Goal: Transaction & Acquisition: Purchase product/service

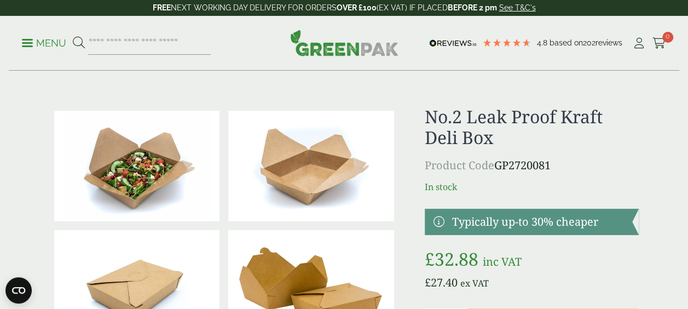
click at [49, 44] on p "Menu" at bounding box center [44, 43] width 44 height 13
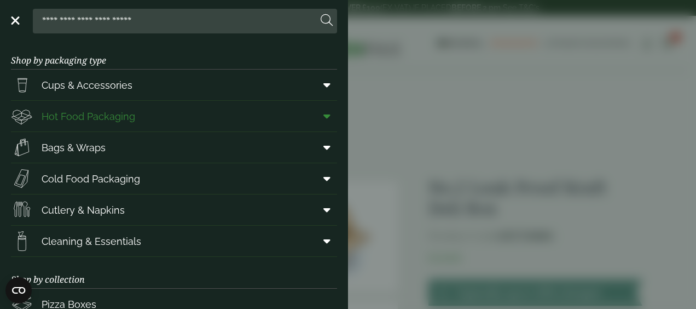
click at [93, 114] on span "Hot Food Packaging" at bounding box center [89, 116] width 94 height 15
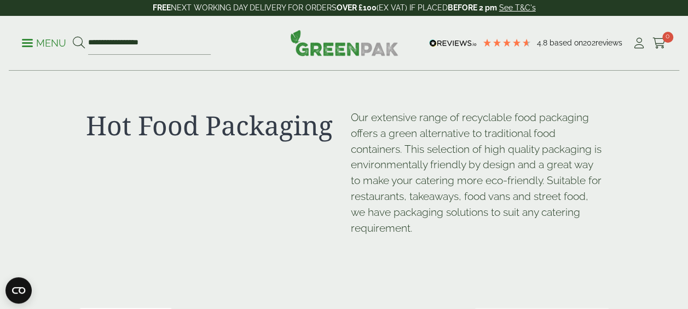
click at [27, 43] on span at bounding box center [27, 43] width 11 height 2
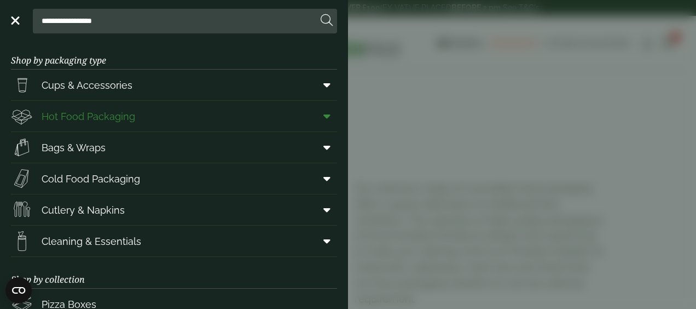
click at [324, 115] on icon at bounding box center [327, 116] width 7 height 11
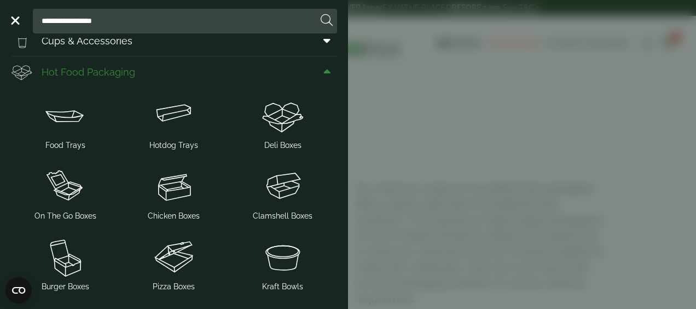
scroll to position [55, 0]
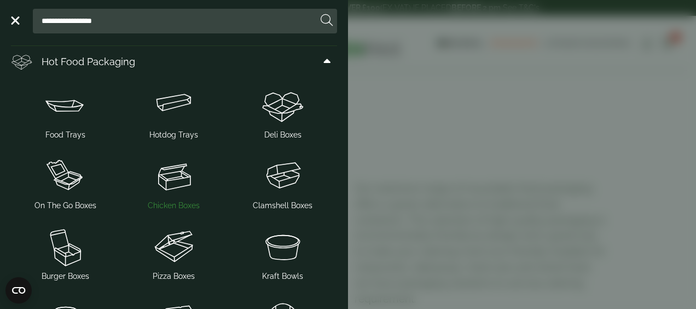
click at [172, 204] on span "Chicken Boxes" at bounding box center [174, 205] width 52 height 11
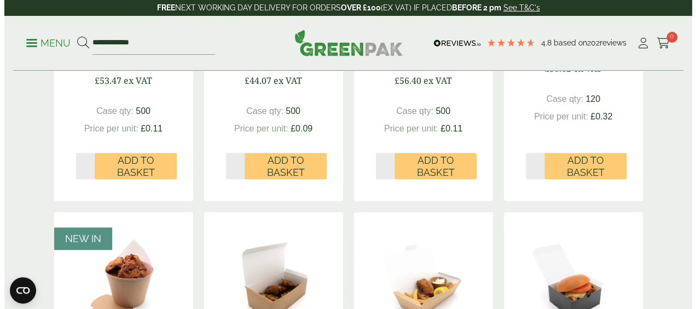
scroll to position [383, 0]
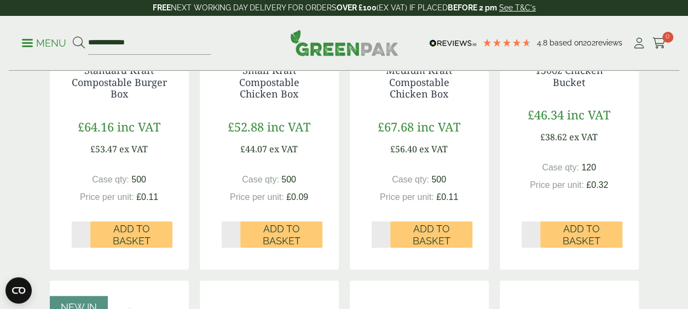
click at [38, 38] on p "Menu" at bounding box center [44, 43] width 44 height 13
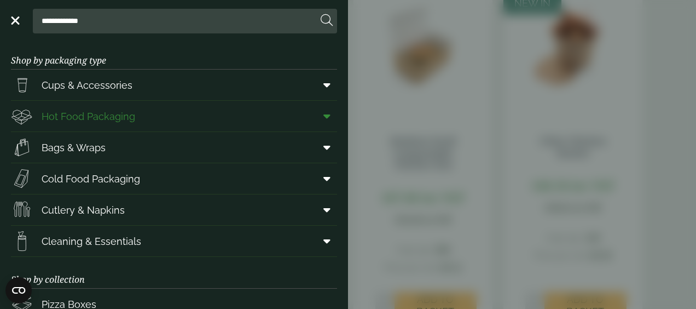
click at [324, 117] on icon at bounding box center [327, 116] width 7 height 11
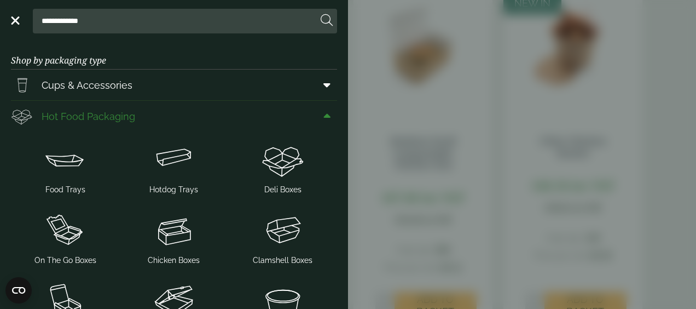
scroll to position [55, 0]
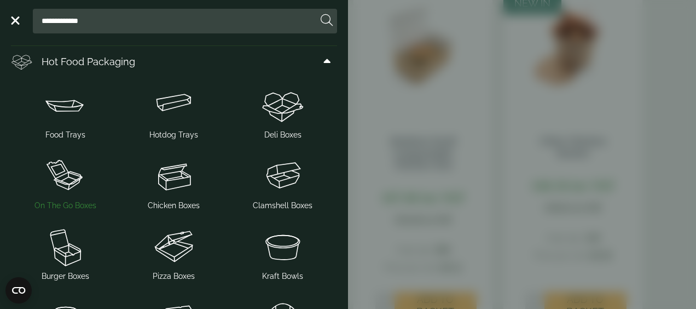
click at [89, 200] on span "On The Go Boxes" at bounding box center [65, 205] width 62 height 11
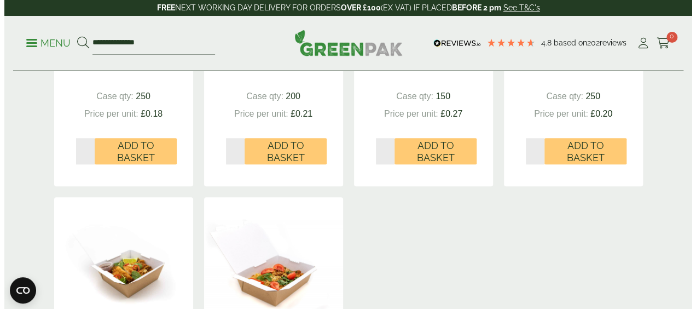
scroll to position [602, 0]
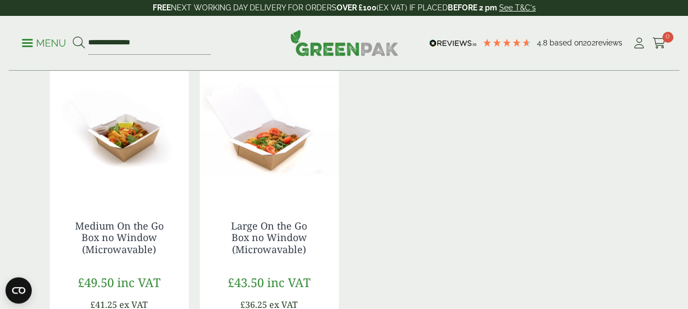
click at [25, 38] on p "Menu" at bounding box center [44, 43] width 44 height 13
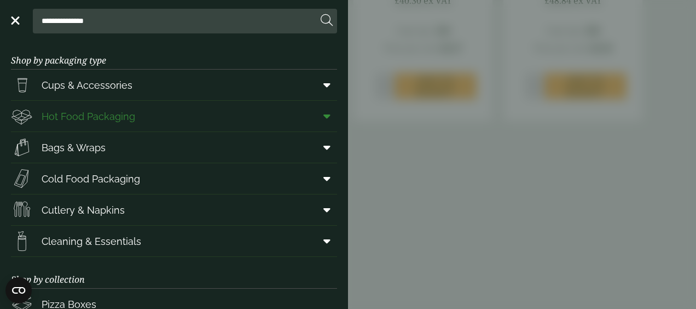
click at [324, 117] on icon at bounding box center [327, 116] width 7 height 11
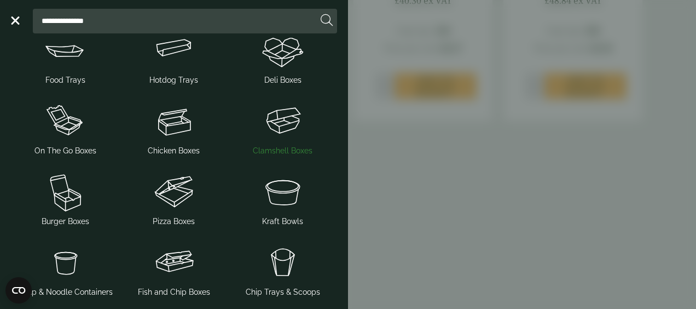
scroll to position [219, 0]
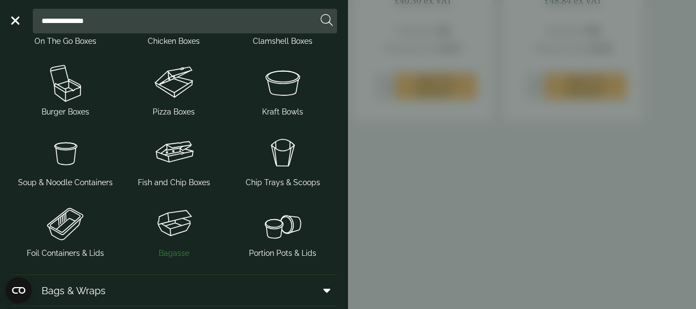
click at [169, 254] on span "Bagasse" at bounding box center [174, 252] width 31 height 11
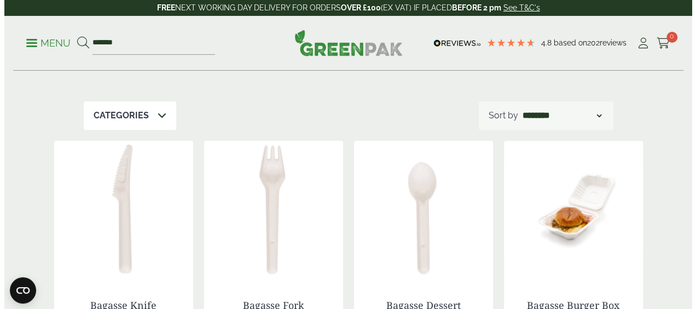
scroll to position [164, 0]
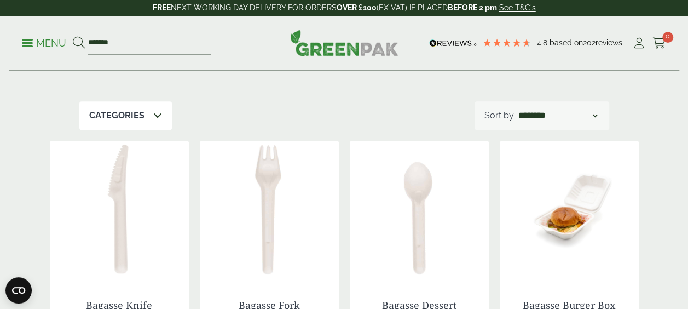
click at [24, 43] on span at bounding box center [27, 43] width 11 height 2
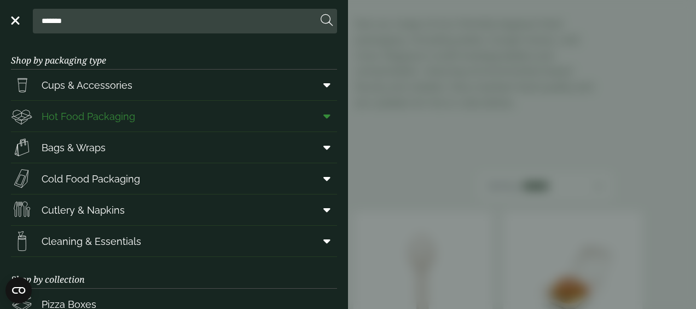
click at [324, 116] on icon at bounding box center [327, 116] width 7 height 11
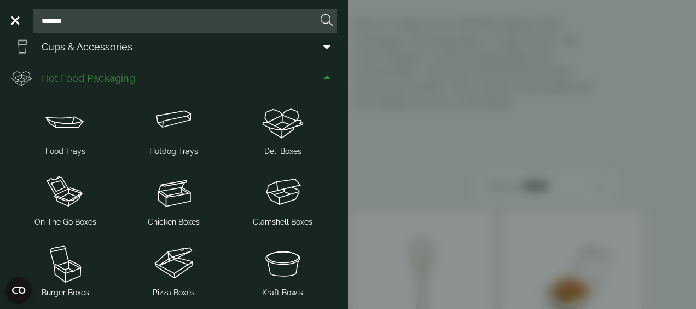
scroll to position [55, 0]
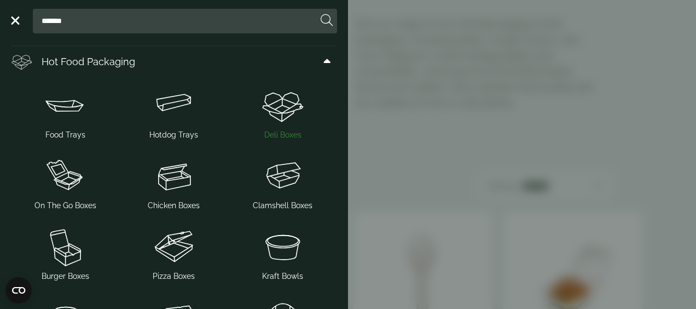
click at [266, 131] on span "Deli Boxes" at bounding box center [282, 134] width 37 height 11
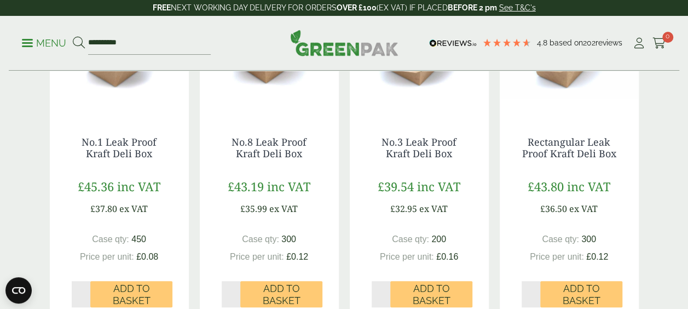
scroll to position [328, 0]
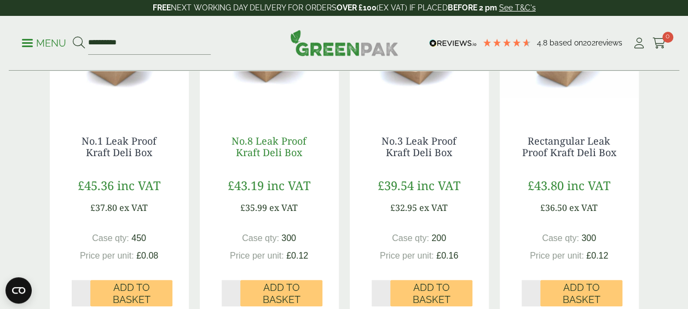
click at [263, 154] on link "No.8 Leak Proof Kraft Deli Box" at bounding box center [269, 146] width 75 height 25
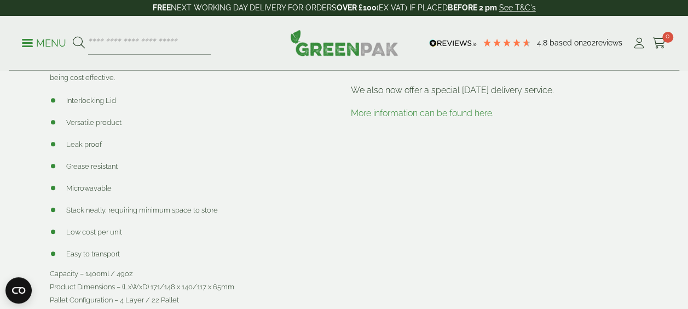
scroll to position [602, 0]
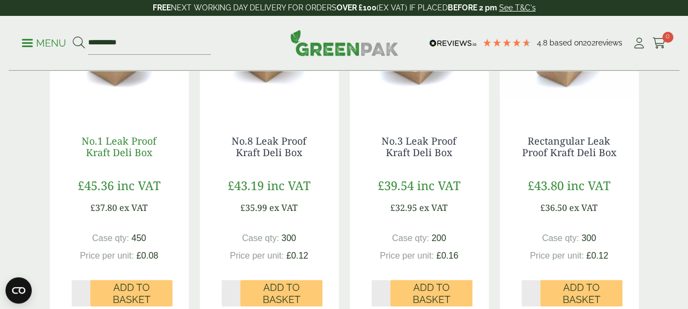
click at [108, 150] on link "No.1 Leak Proof Kraft Deli Box" at bounding box center [119, 146] width 75 height 25
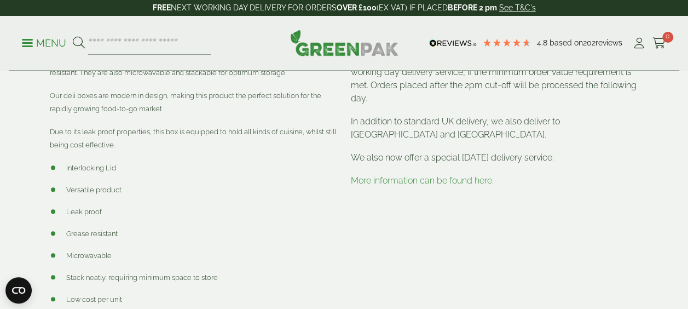
scroll to position [493, 0]
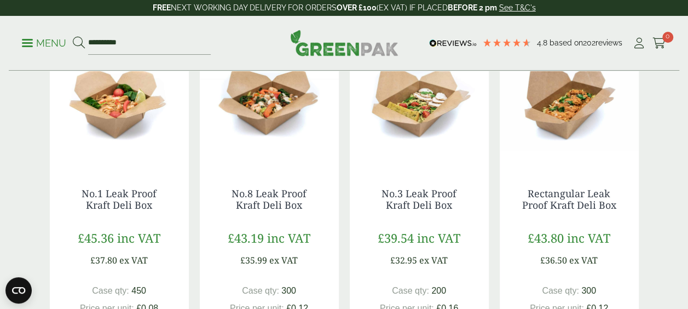
scroll to position [328, 0]
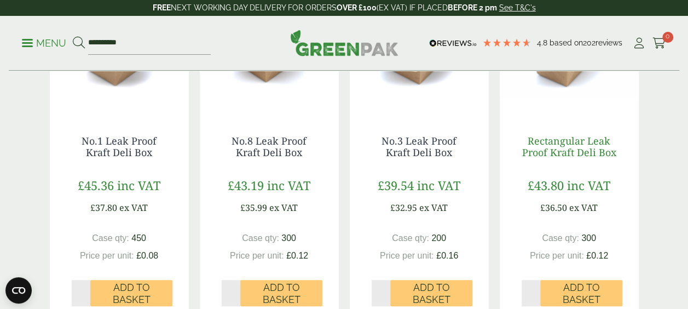
click at [561, 151] on link "Rectangular Leak Proof Kraft Deli Box" at bounding box center [569, 146] width 94 height 25
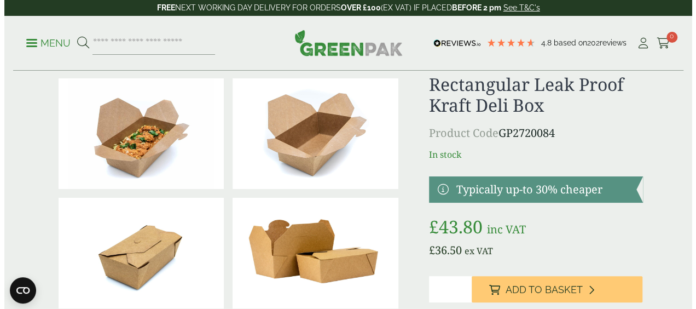
scroll to position [55, 0]
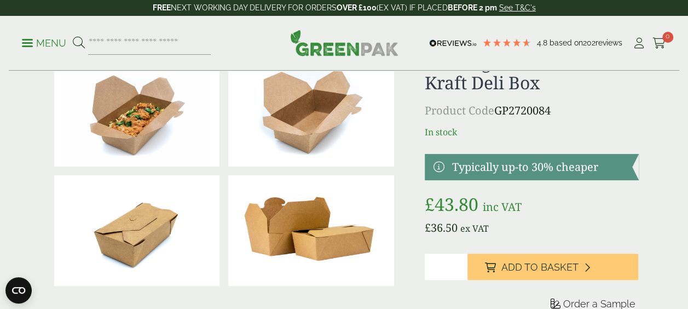
click at [456, 256] on input "*" at bounding box center [446, 266] width 43 height 26
click at [438, 258] on input "*" at bounding box center [446, 266] width 43 height 26
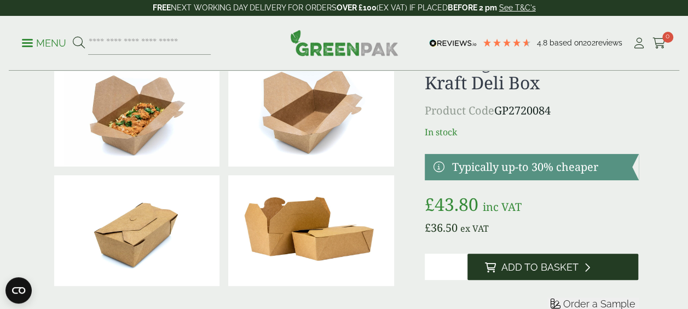
type input "*"
click at [505, 257] on button "Add to Basket" at bounding box center [552, 266] width 171 height 26
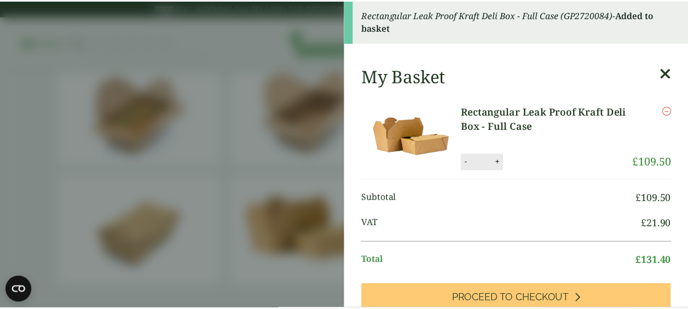
scroll to position [0, 0]
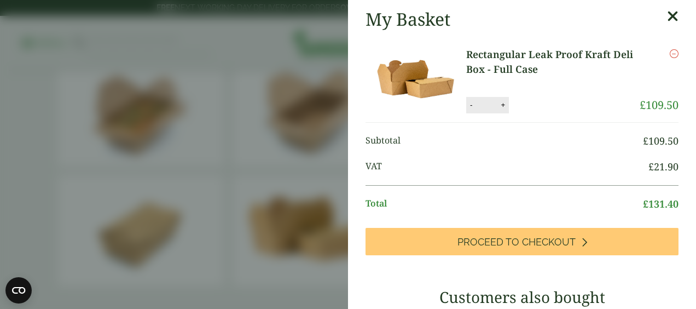
click at [667, 10] on icon at bounding box center [672, 16] width 11 height 15
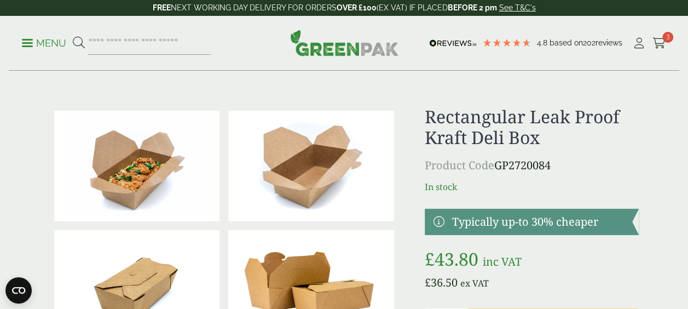
click at [439, 218] on link at bounding box center [532, 222] width 214 height 26
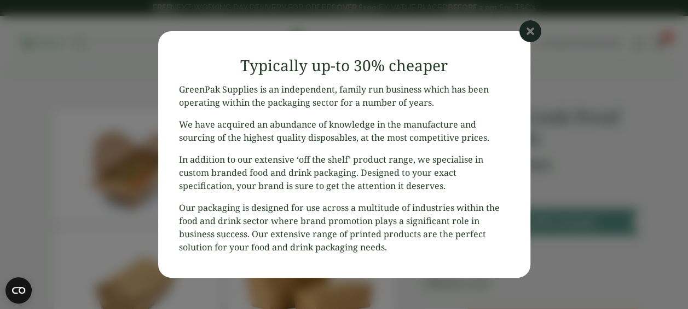
click at [530, 30] on icon at bounding box center [530, 31] width 22 height 22
